Goal: Transaction & Acquisition: Purchase product/service

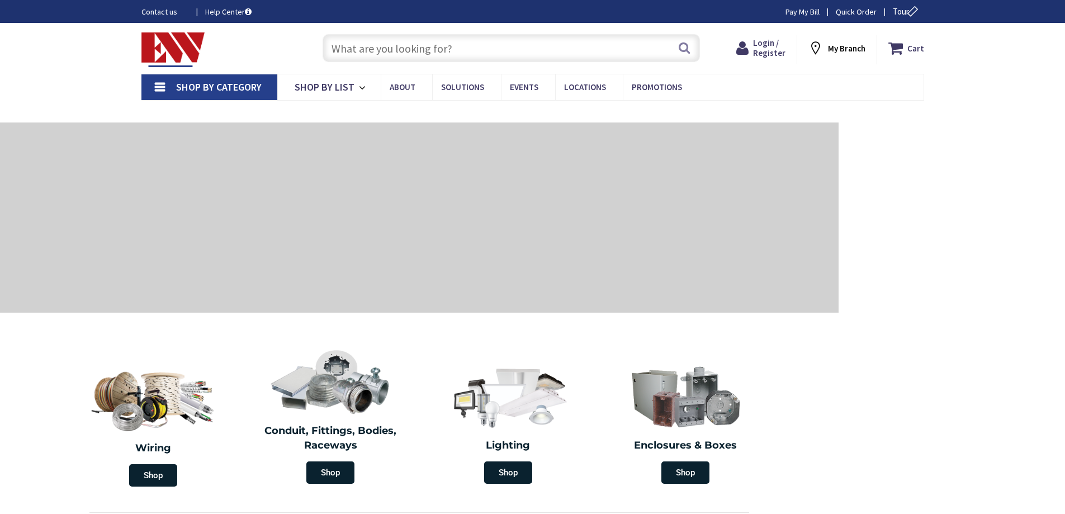
click at [410, 51] on input "text" at bounding box center [511, 48] width 377 height 28
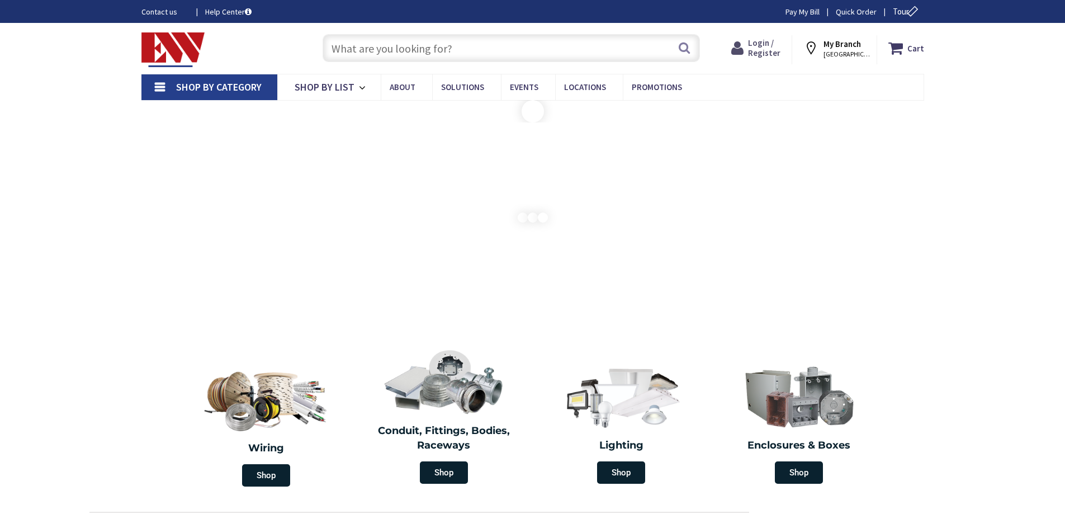
click at [770, 43] on span "Login / Register" at bounding box center [764, 47] width 32 height 21
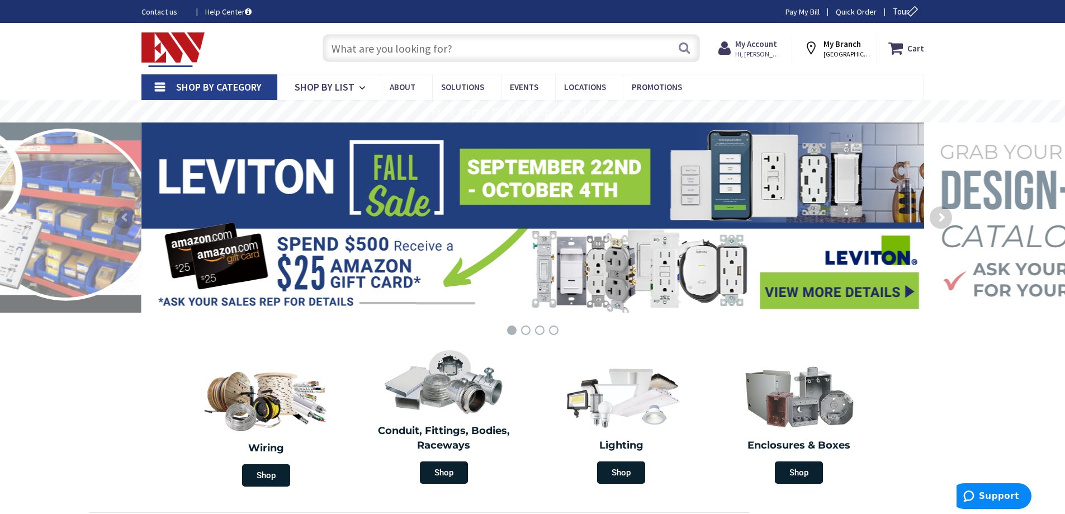
click at [440, 54] on input "text" at bounding box center [511, 48] width 377 height 28
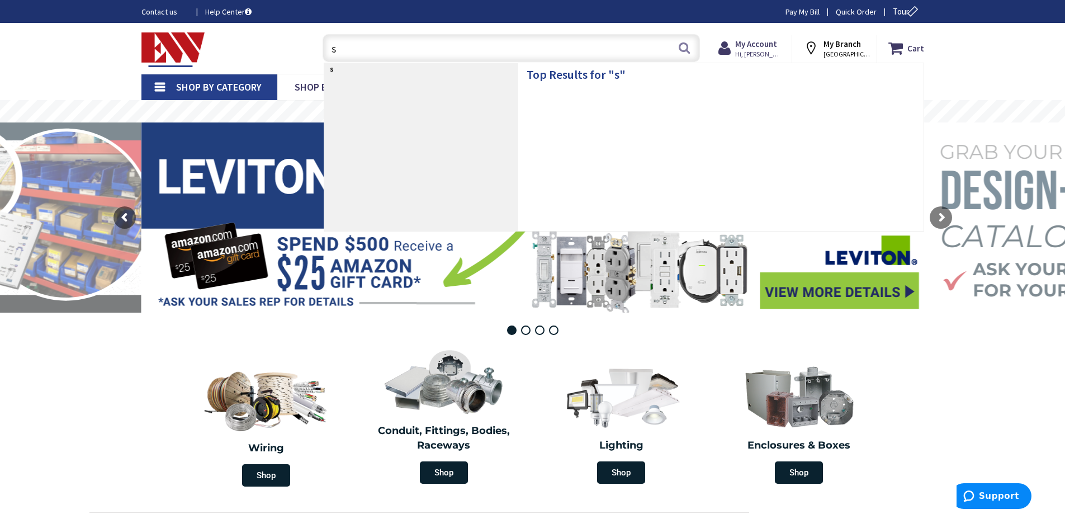
type input "st"
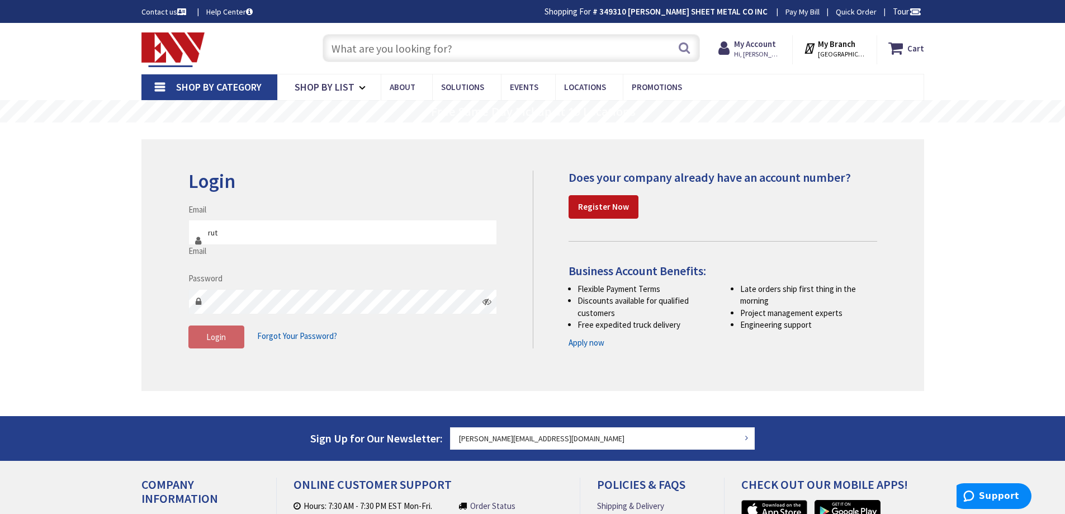
click at [313, 233] on input "rut" at bounding box center [342, 232] width 309 height 25
drag, startPoint x: 313, startPoint y: 233, endPoint x: 114, endPoint y: 244, distance: 200.0
click at [114, 244] on main "Login Invalid login or password Email rut Email Password Login Forgot Your Pass…" at bounding box center [533, 269] width 839 height 294
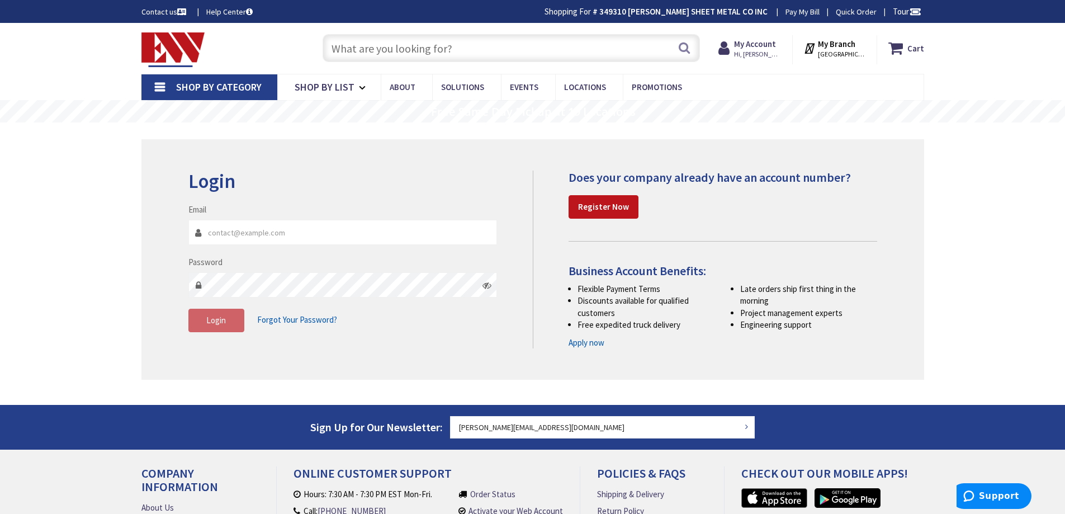
click at [223, 233] on input "Email" at bounding box center [342, 232] width 309 height 25
type input "[PERSON_NAME][EMAIL_ADDRESS][DOMAIN_NAME]"
click at [225, 322] on span "Login" at bounding box center [216, 320] width 20 height 11
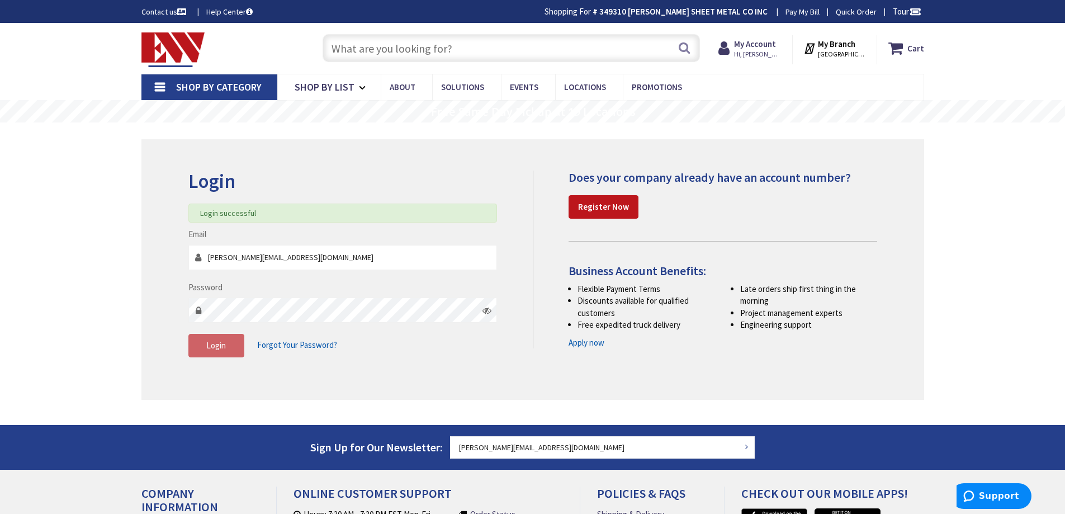
click at [390, 46] on input "text" at bounding box center [511, 48] width 377 height 28
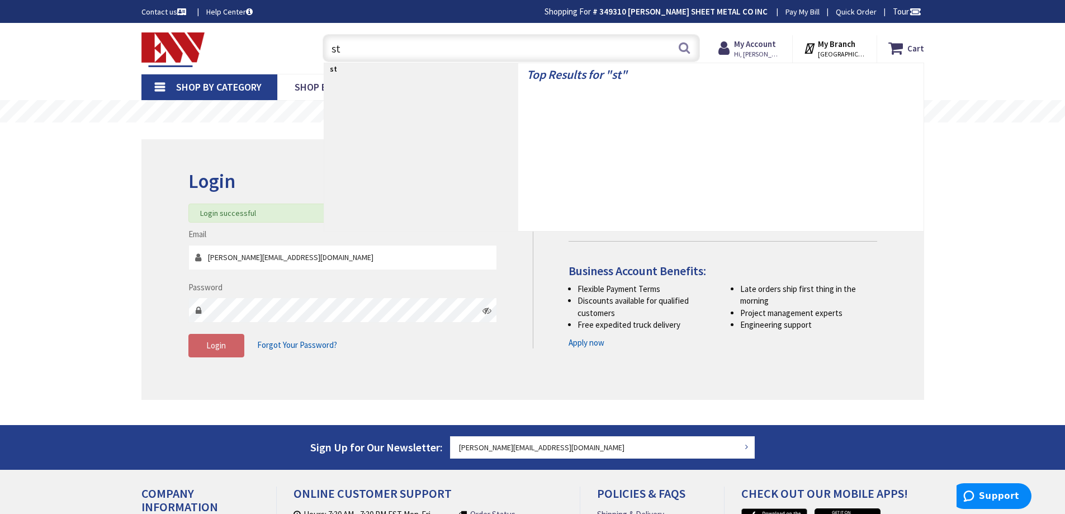
type input "str"
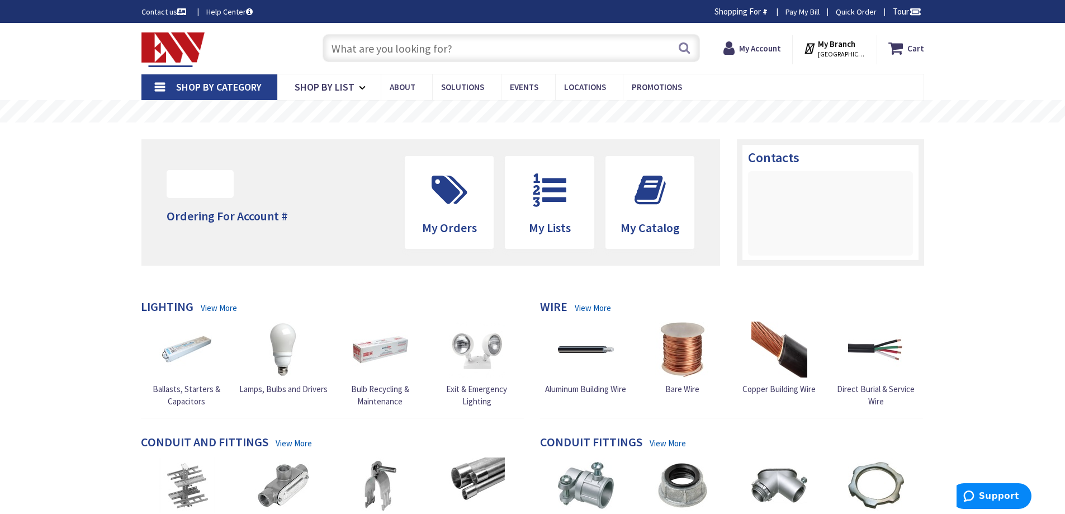
click at [391, 46] on input "text" at bounding box center [511, 48] width 377 height 28
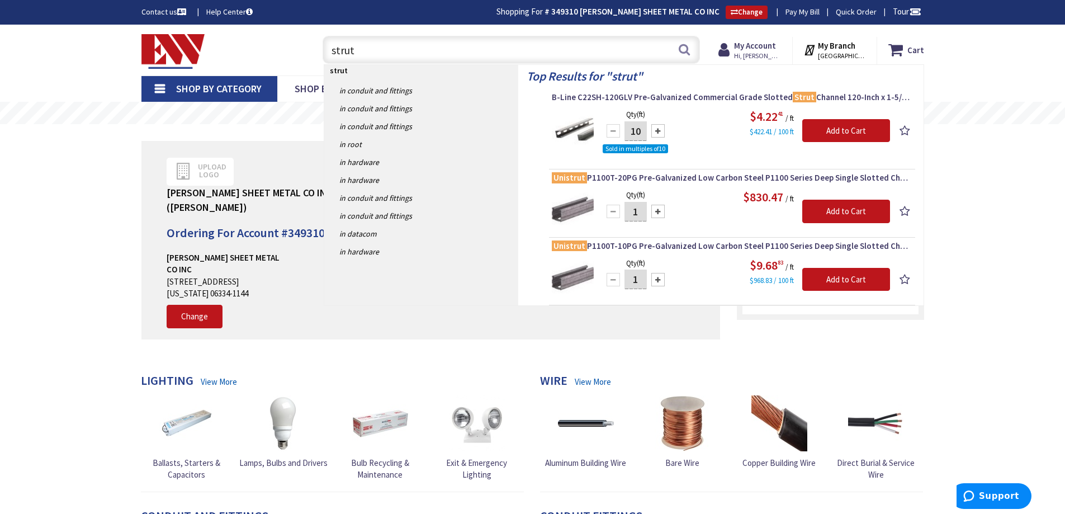
type input "strut"
click at [567, 131] on img at bounding box center [573, 129] width 42 height 42
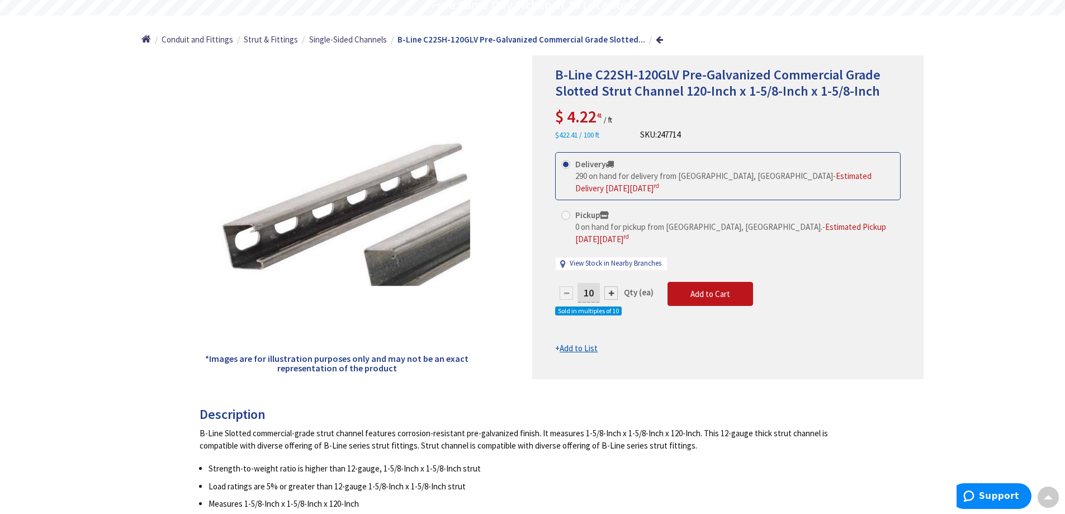
scroll to position [2, 0]
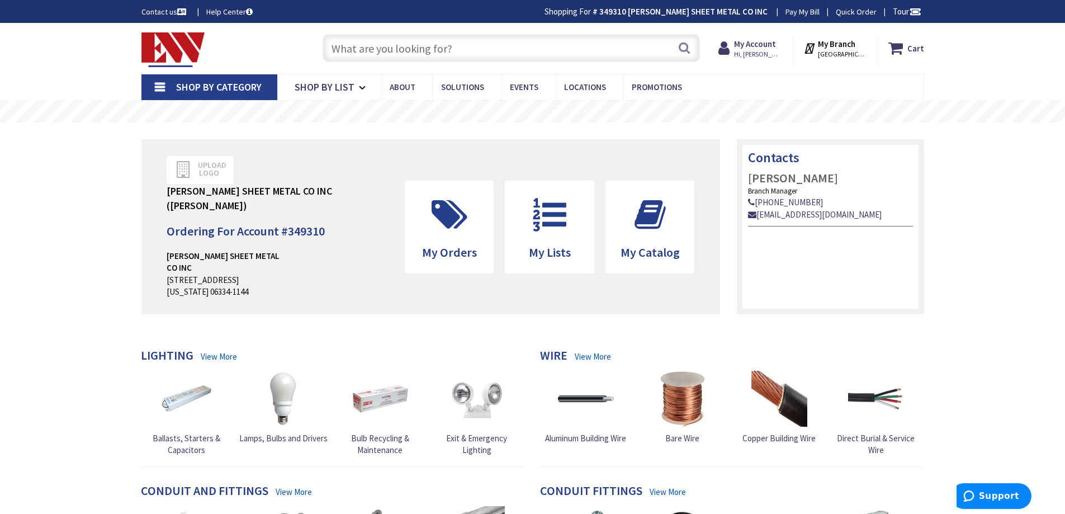
click at [393, 49] on input "text" at bounding box center [511, 48] width 377 height 28
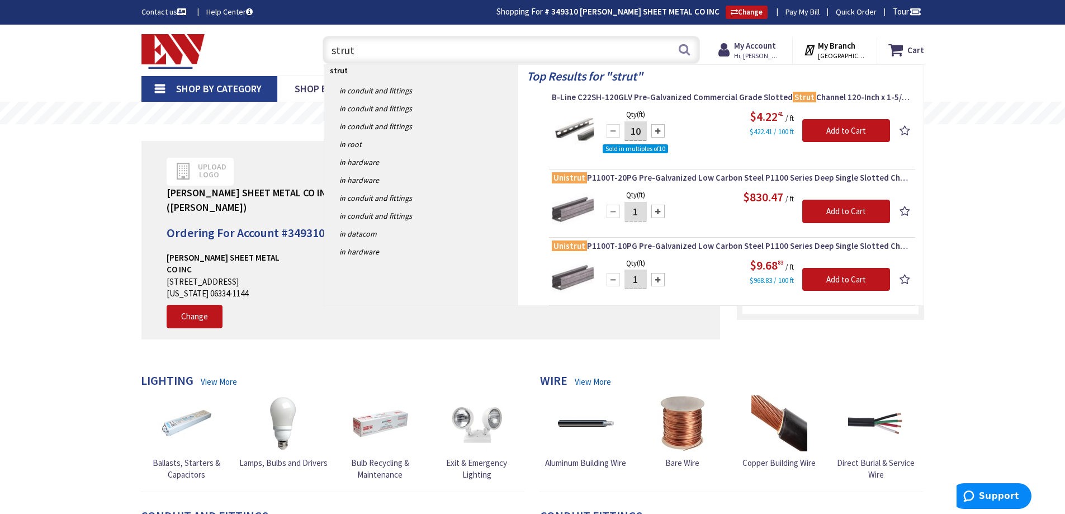
type input "strut"
click at [569, 278] on img at bounding box center [573, 278] width 42 height 42
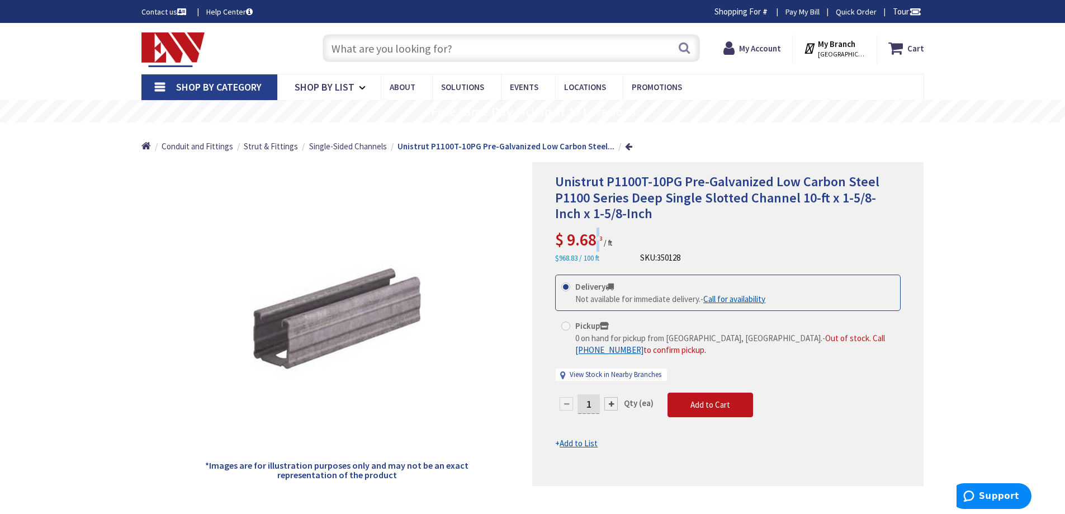
drag, startPoint x: 596, startPoint y: 242, endPoint x: 568, endPoint y: 235, distance: 28.1
click at [568, 235] on span "9.68 83" at bounding box center [584, 239] width 35 height 21
click at [618, 209] on span "Unistrut P1100T-10PG Pre-Galvanized Low Carbon Steel P1100 Series Deep Single S…" at bounding box center [717, 198] width 324 height 50
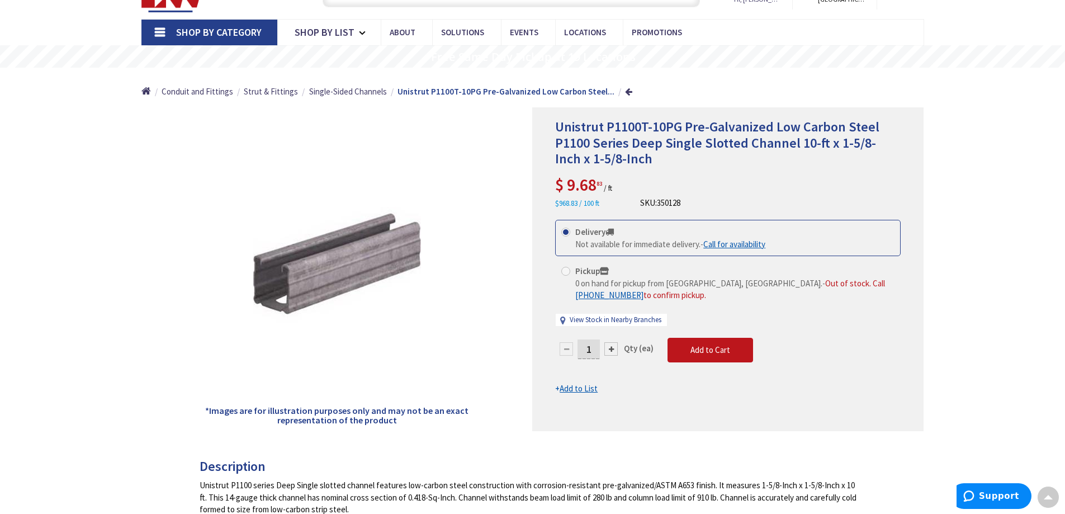
scroll to position [56, 0]
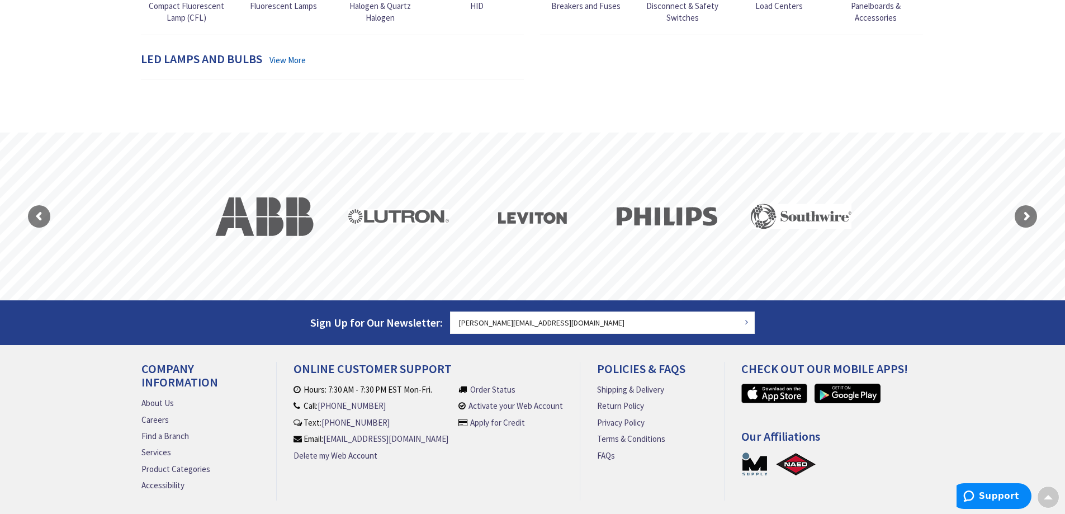
scroll to position [982, 0]
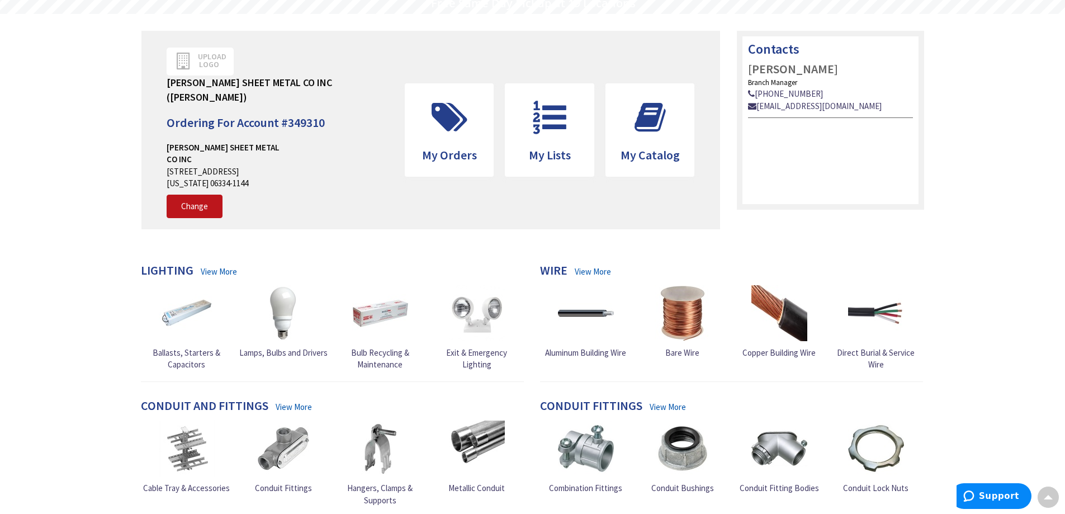
scroll to position [0, 0]
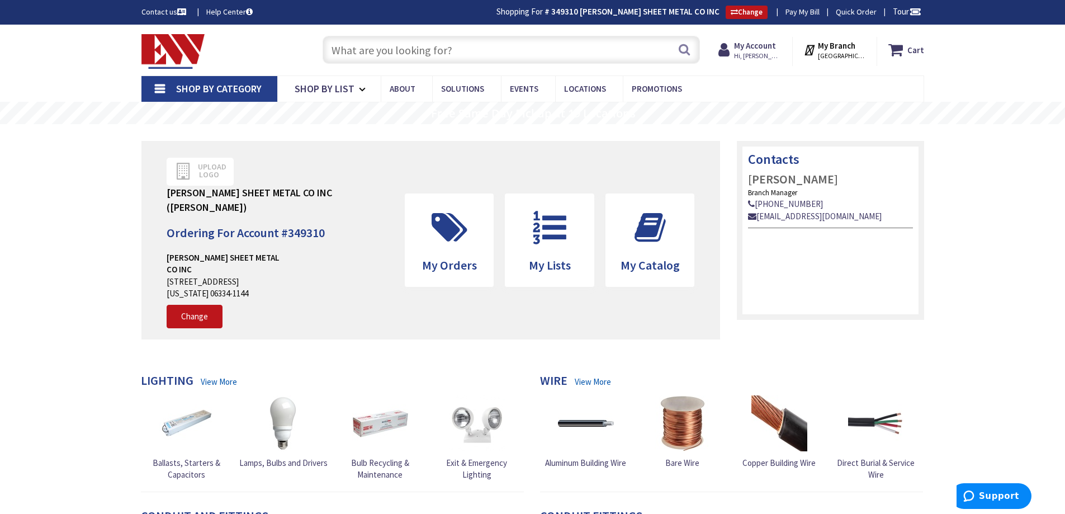
click at [366, 49] on input "text" at bounding box center [511, 50] width 377 height 28
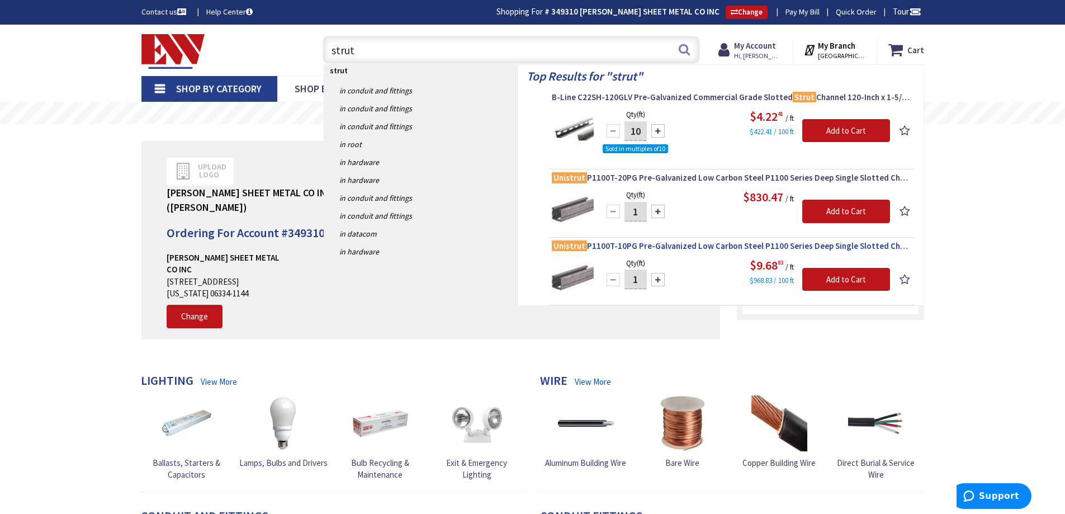
type input "strut"
click at [616, 251] on span "Unistrut P1100T-10PG Pre-Galvanized Low Carbon Steel P1100 Series Deep Single S…" at bounding box center [732, 245] width 361 height 11
